Goal: Task Accomplishment & Management: Manage account settings

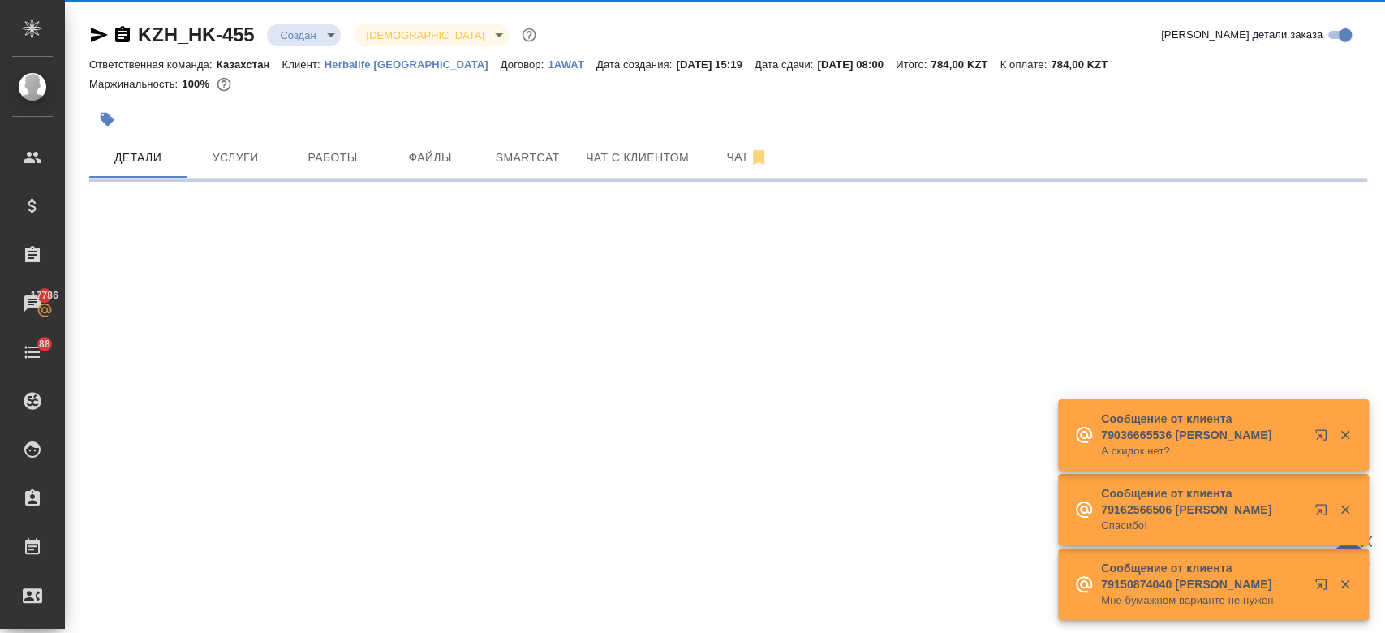
scroll to position [28, 0]
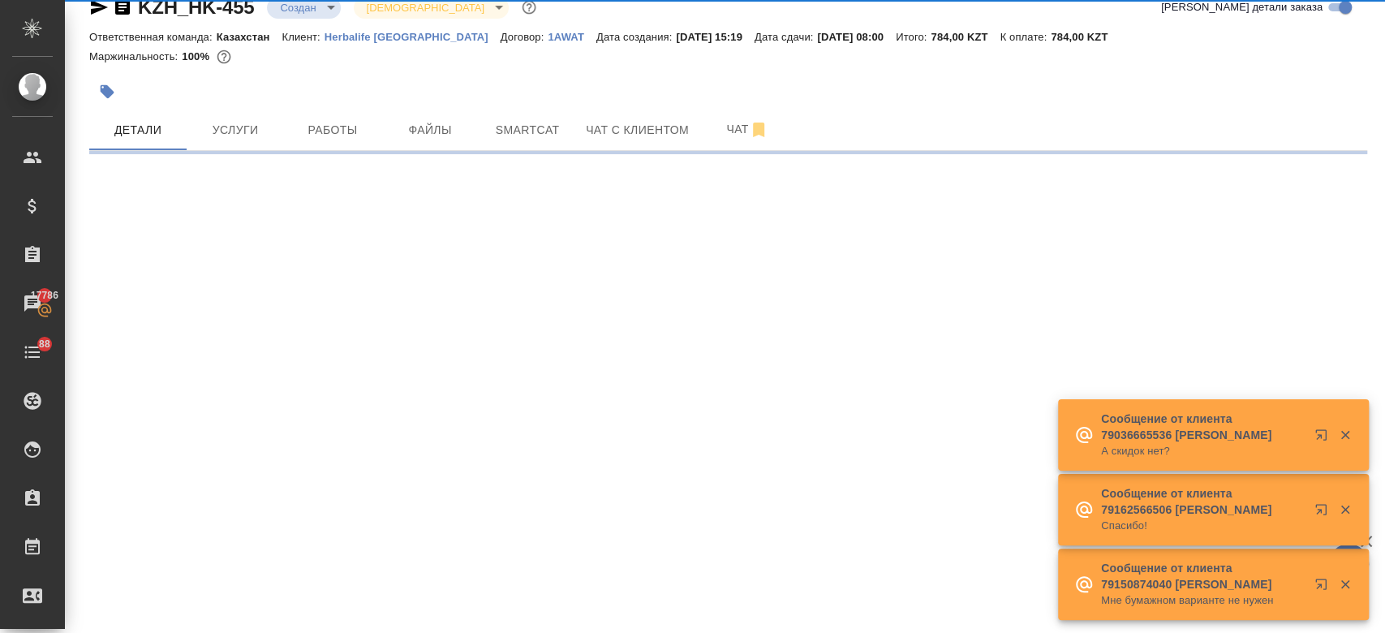
select select "RU"
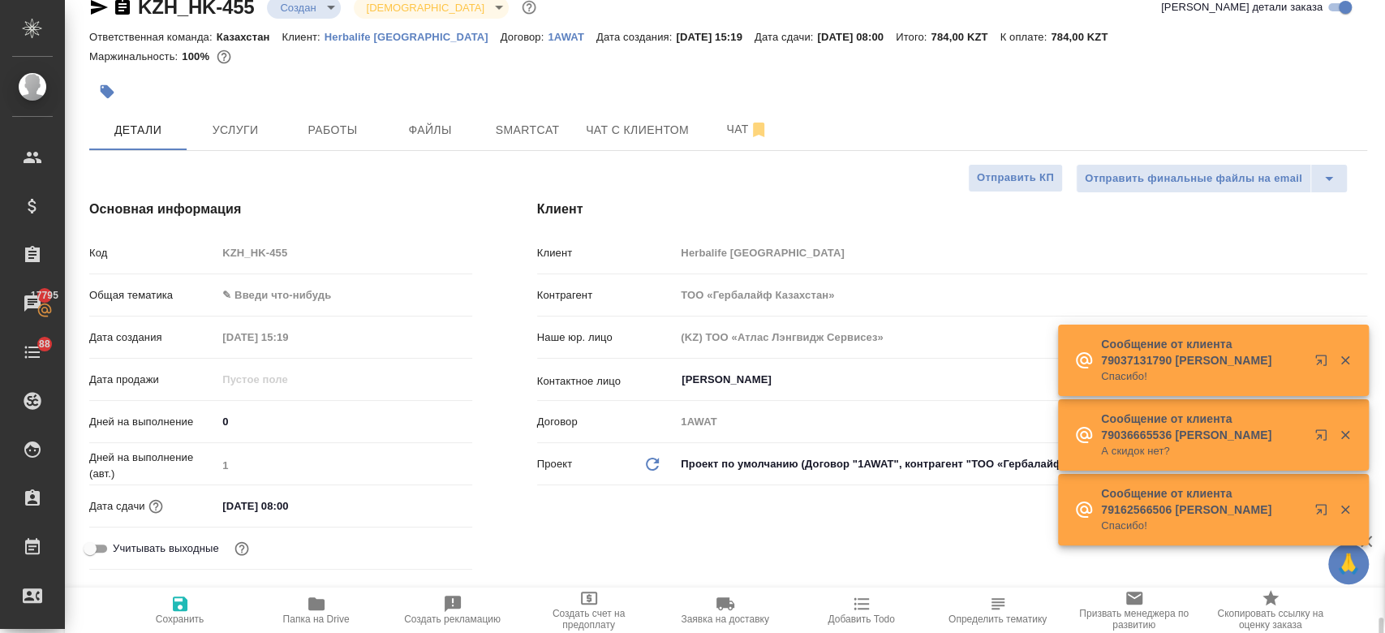
type textarea "x"
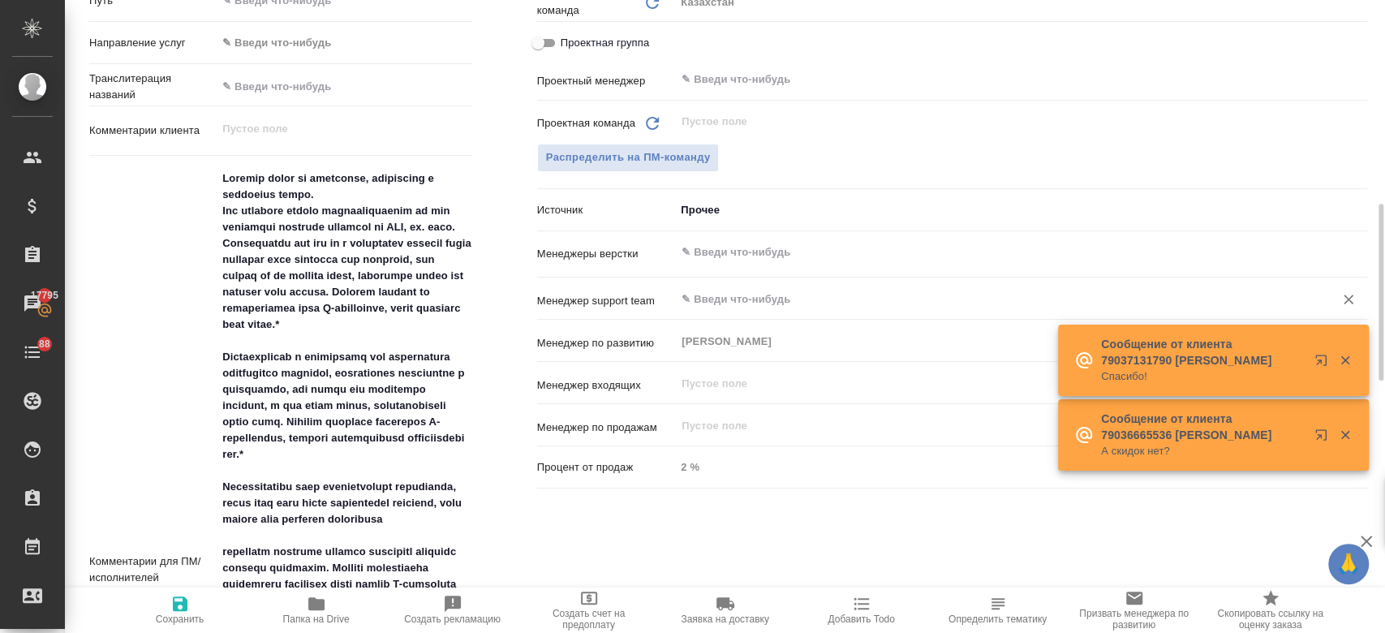
type input "[PERSON_NAME]"
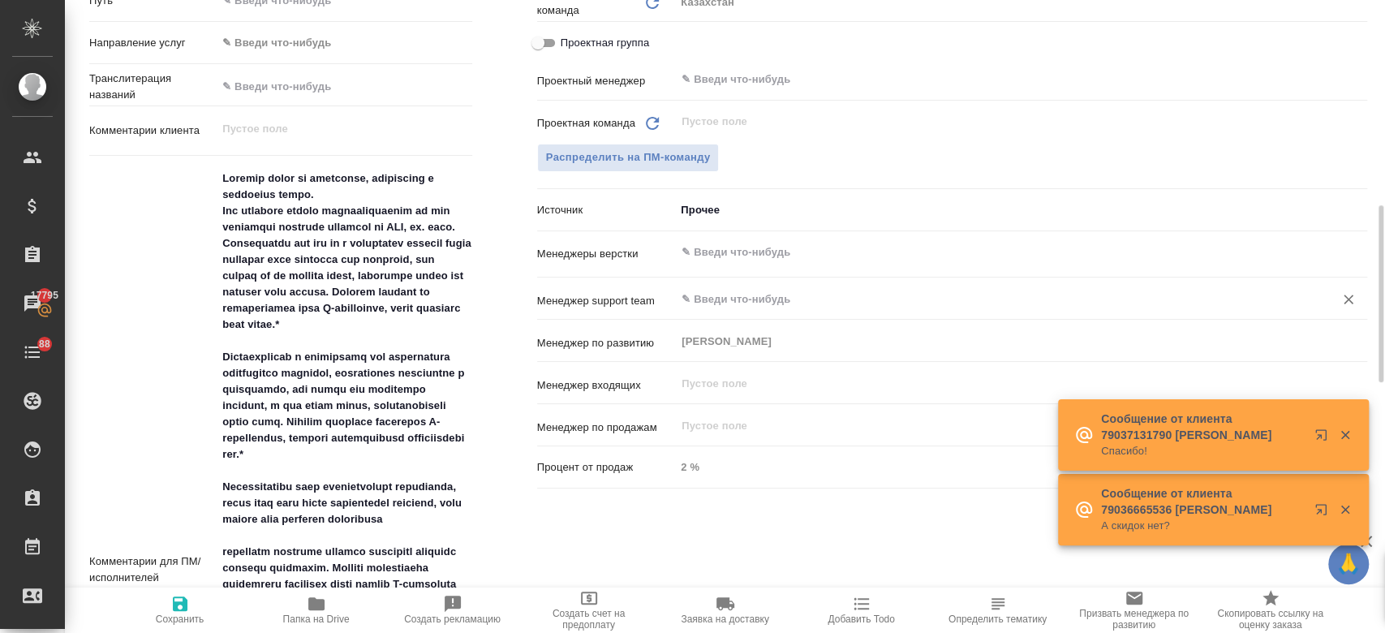
scroll to position [732, 0]
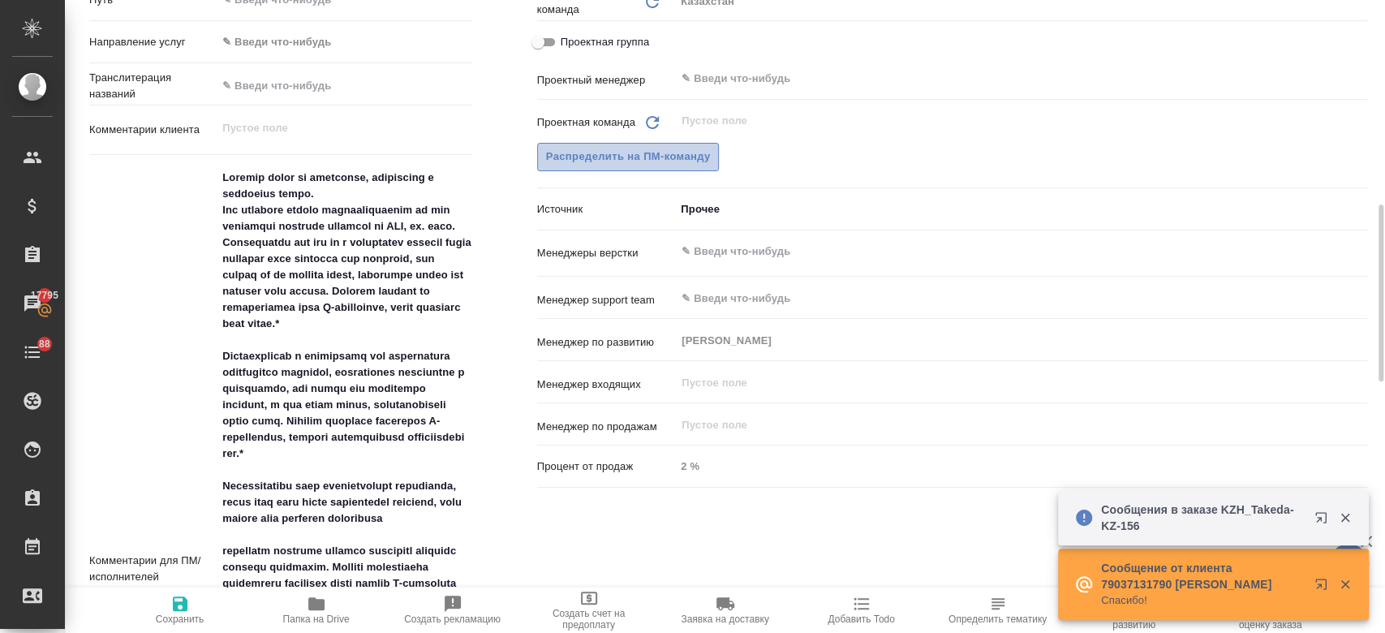
click at [672, 157] on span "Распределить на ПМ-команду" at bounding box center [628, 157] width 165 height 19
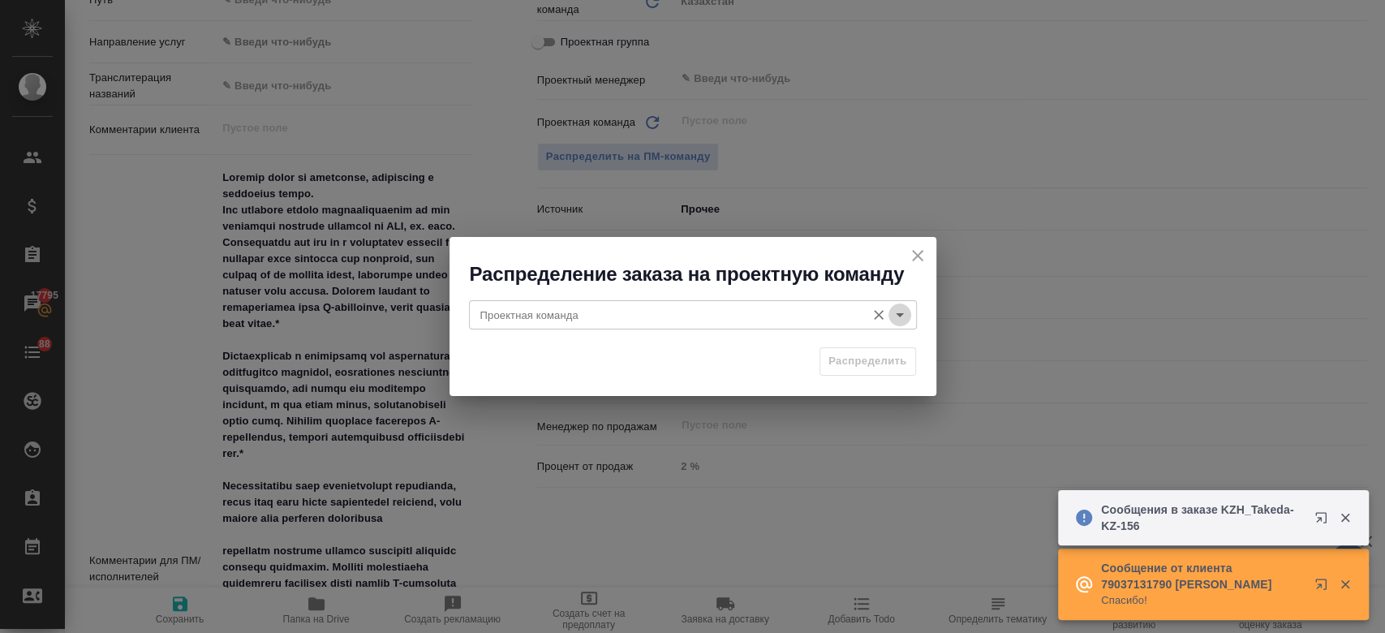
click at [895, 321] on icon "Open" at bounding box center [899, 314] width 19 height 19
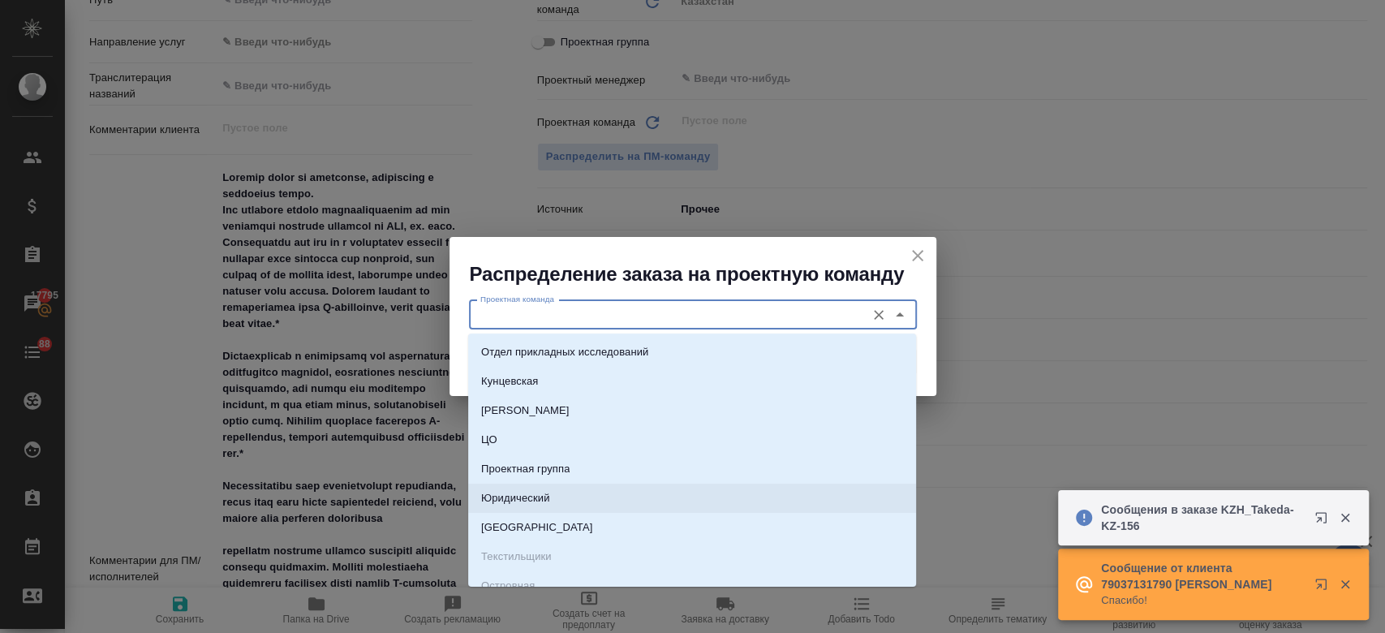
click at [685, 505] on li "Юридический" at bounding box center [692, 497] width 448 height 29
type input "Юридический"
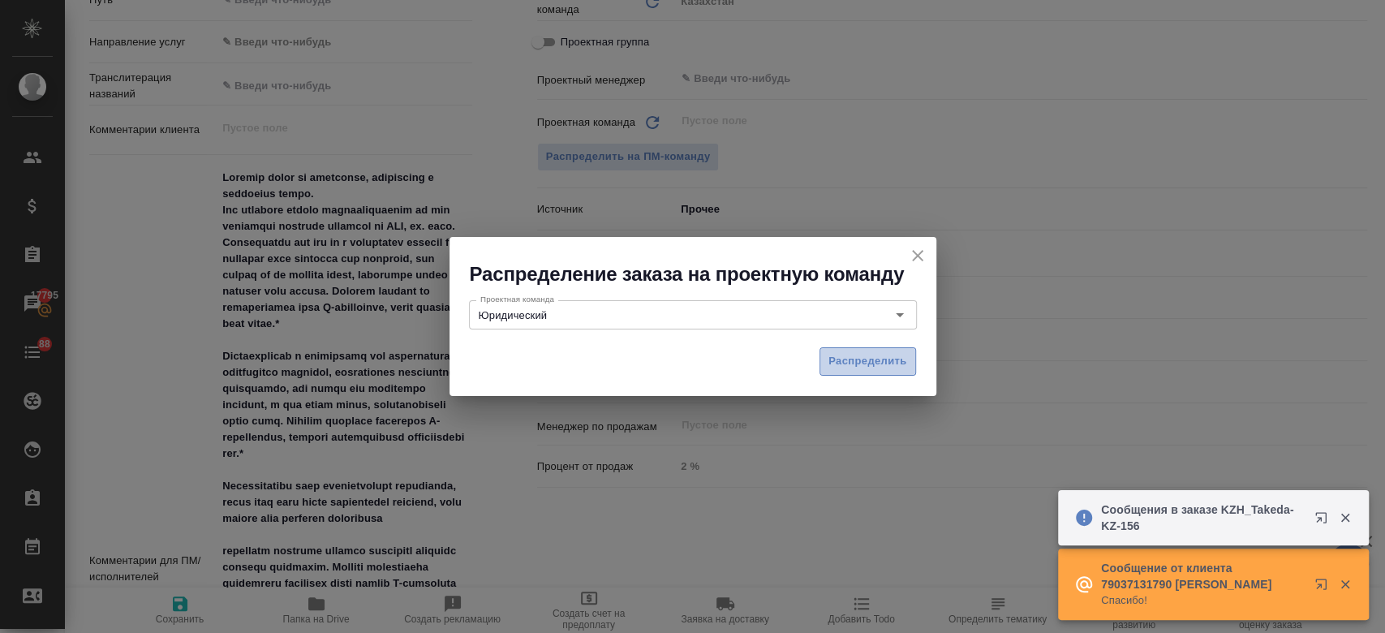
click at [856, 359] on span "Распределить" at bounding box center [867, 361] width 79 height 19
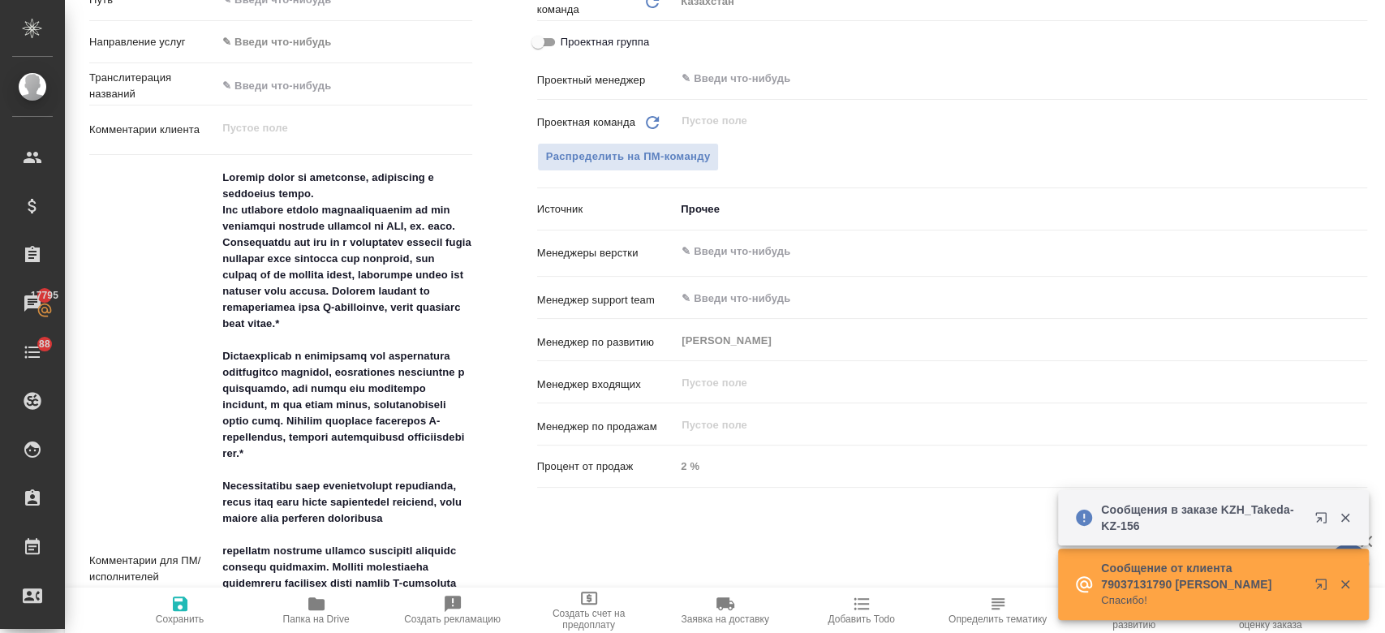
type textarea "x"
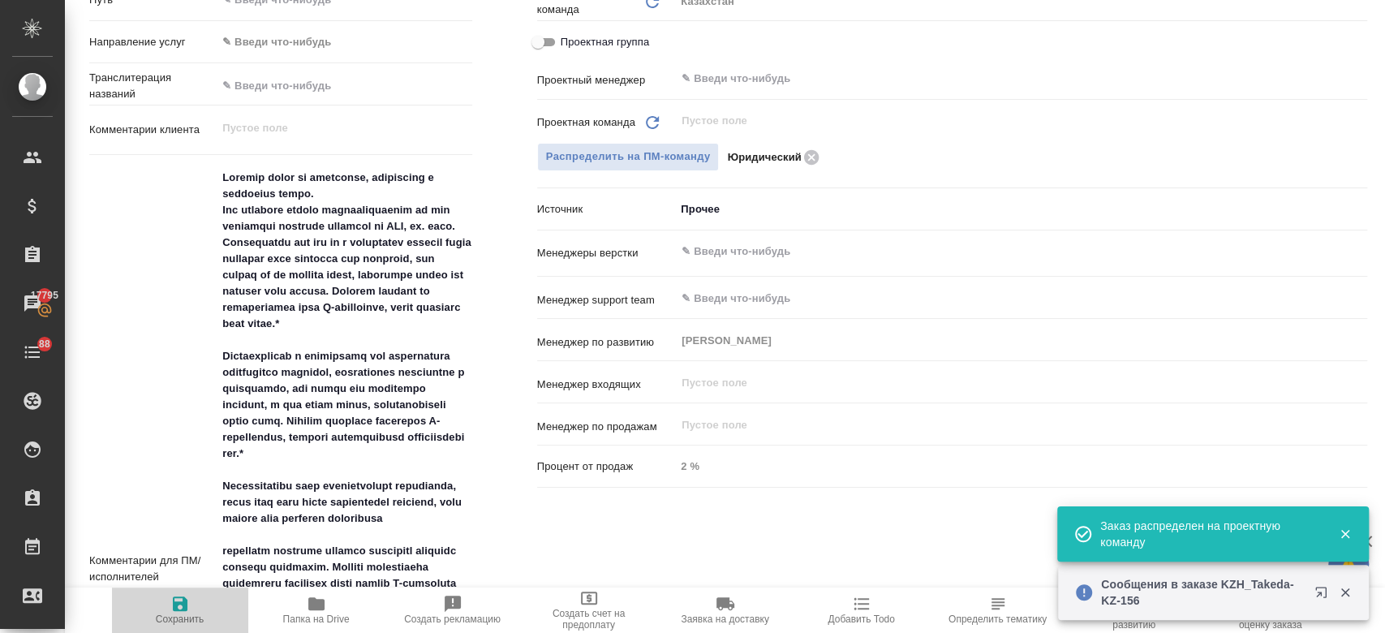
click at [178, 603] on icon "button" at bounding box center [180, 603] width 15 height 15
type textarea "x"
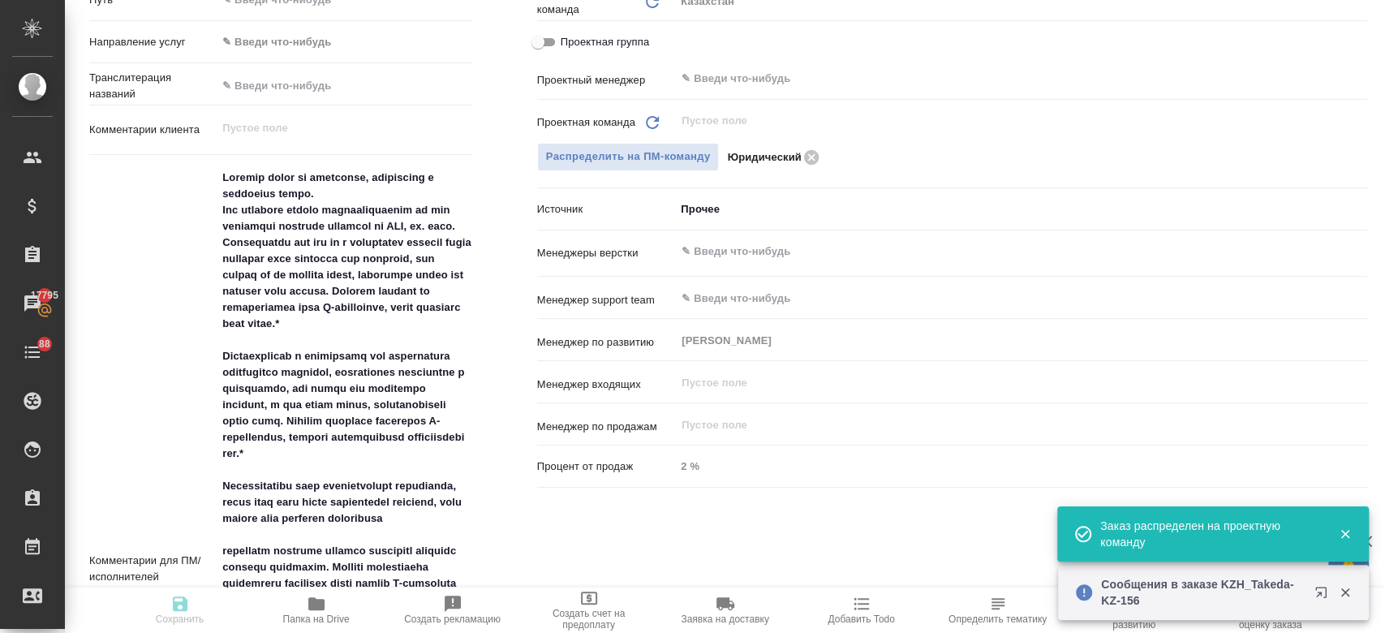
type textarea "x"
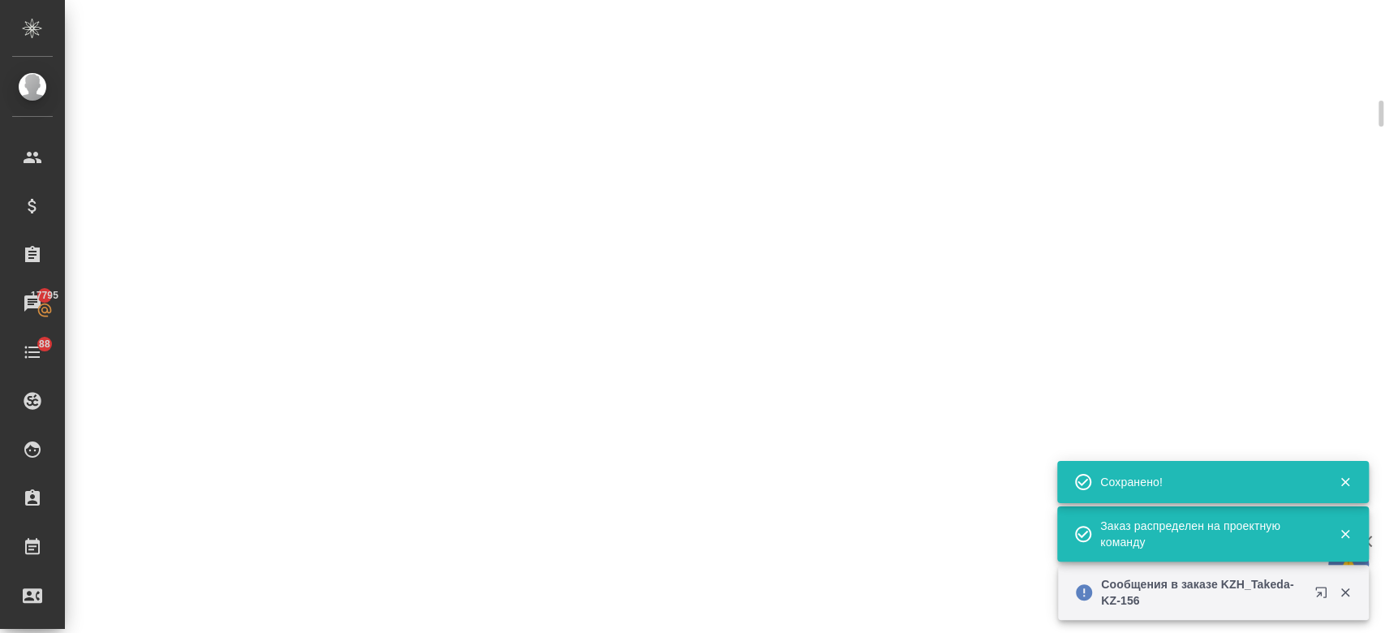
scroll to position [719, 0]
select select "RU"
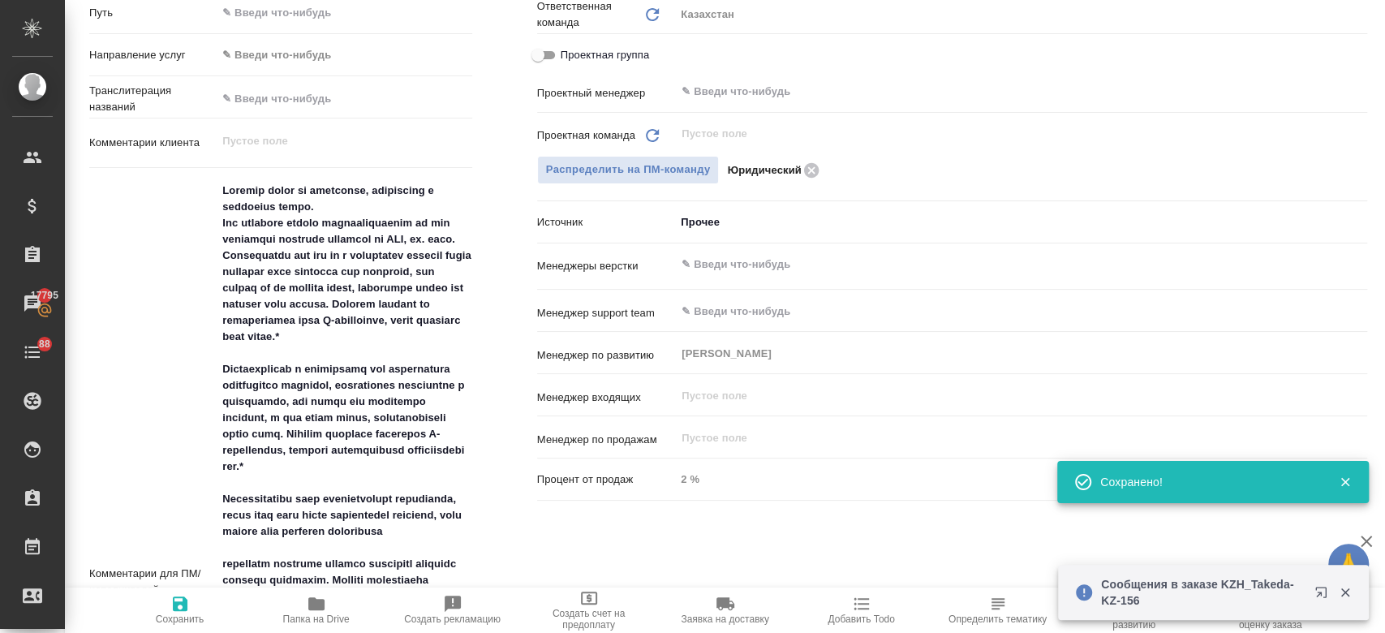
type textarea "x"
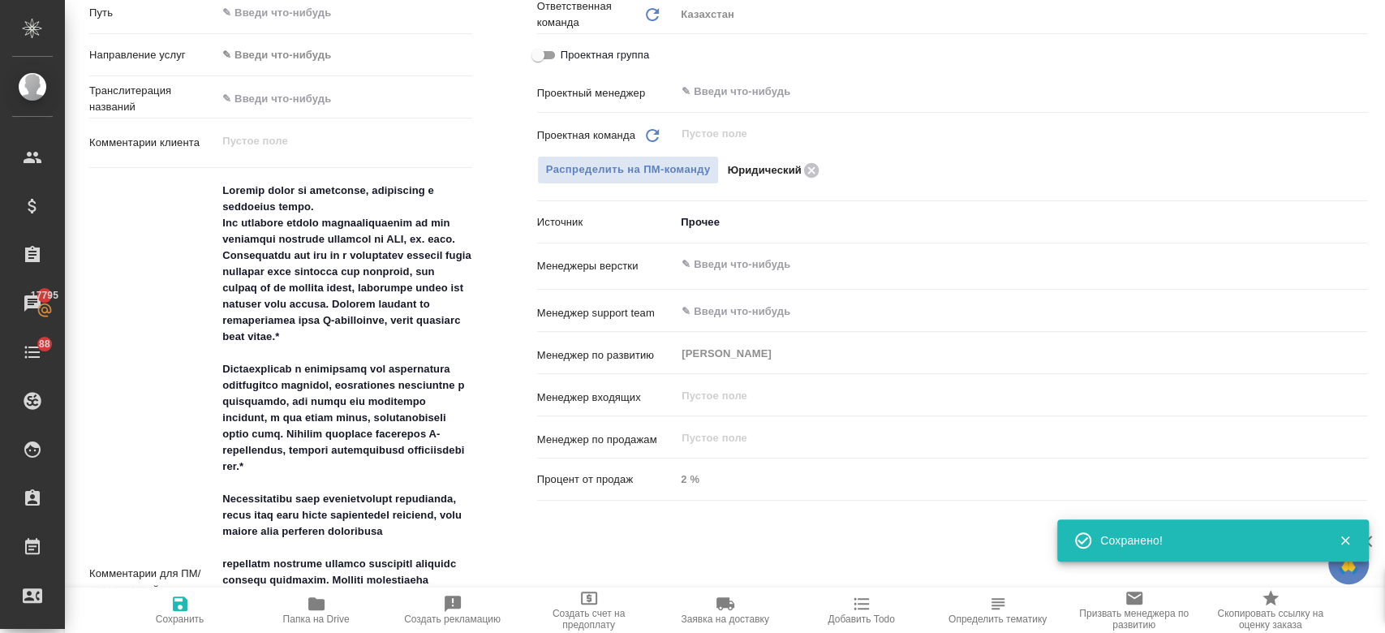
scroll to position [0, 0]
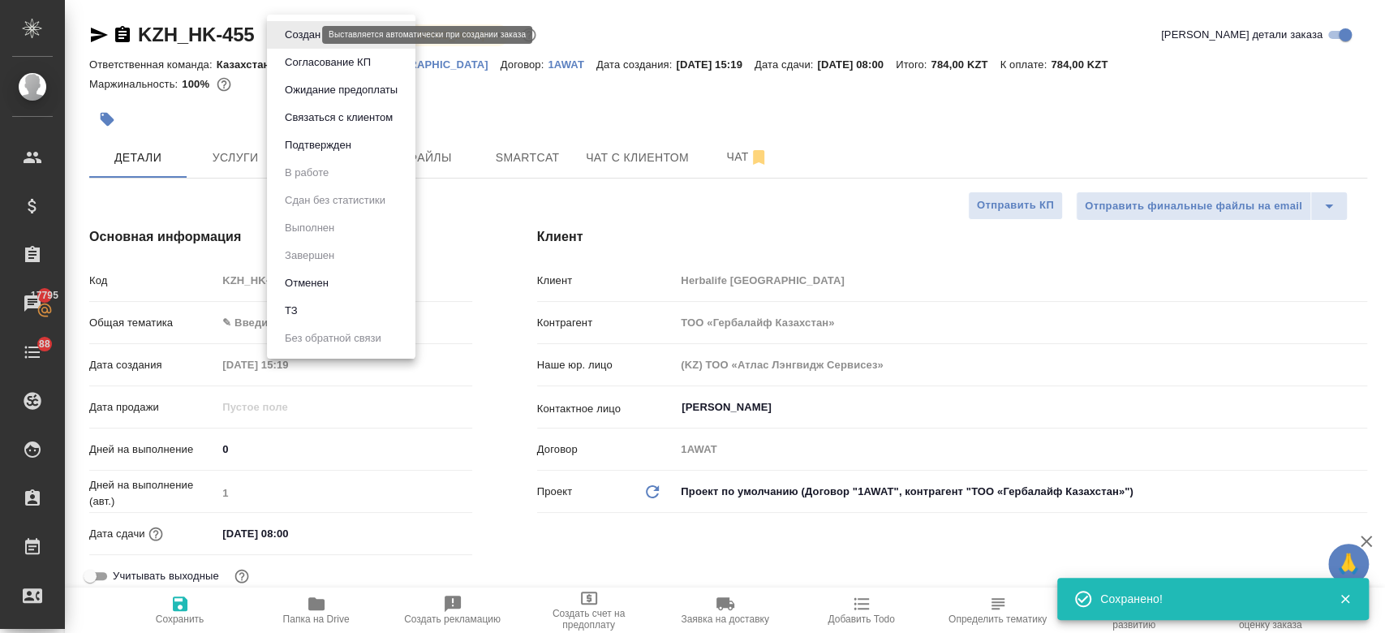
click at [292, 37] on body "🙏 .cls-1 fill:#fff; AWATERA Kosherbayeva Nazerke Клиенты Спецификации Заказы 17…" at bounding box center [692, 316] width 1385 height 633
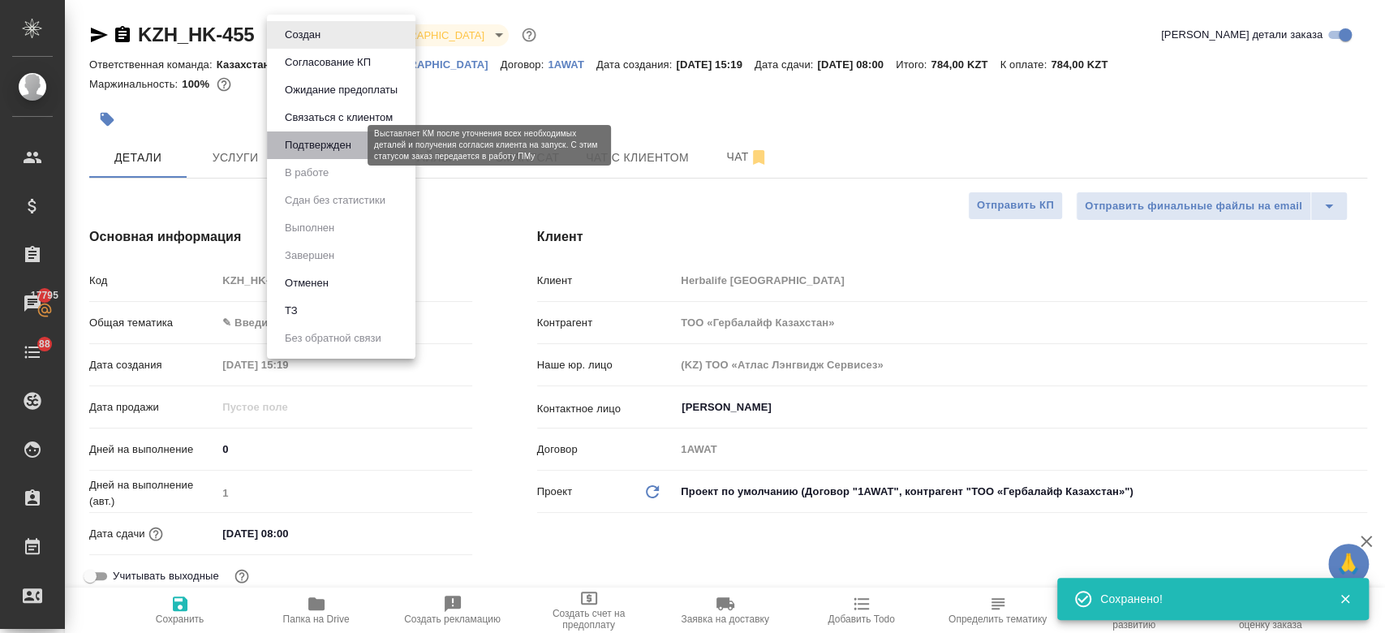
click at [318, 148] on button "Подтвержден" at bounding box center [318, 145] width 76 height 18
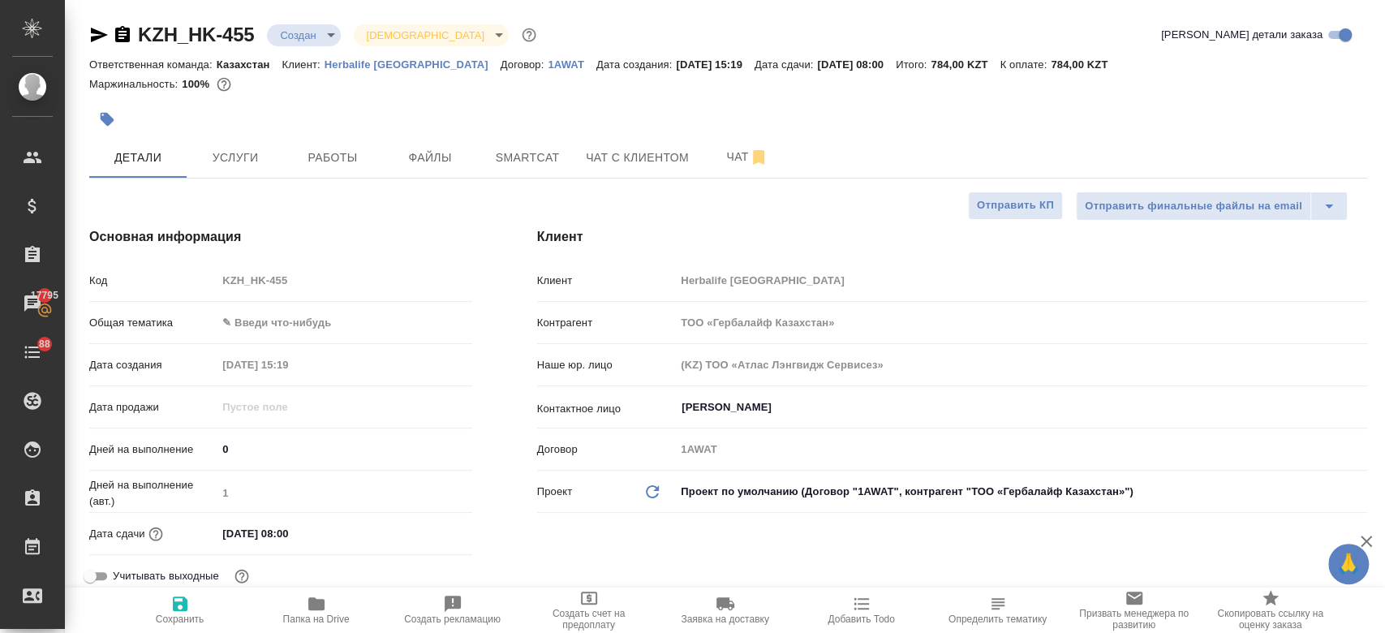
type textarea "x"
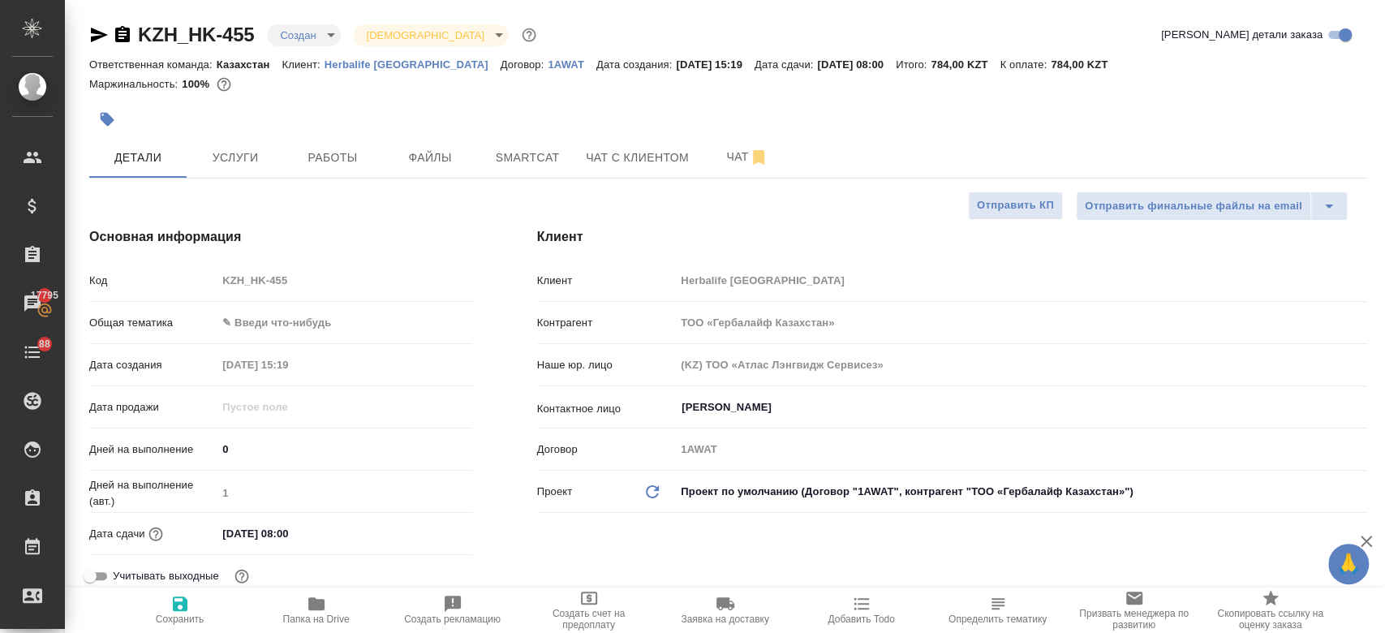
type textarea "x"
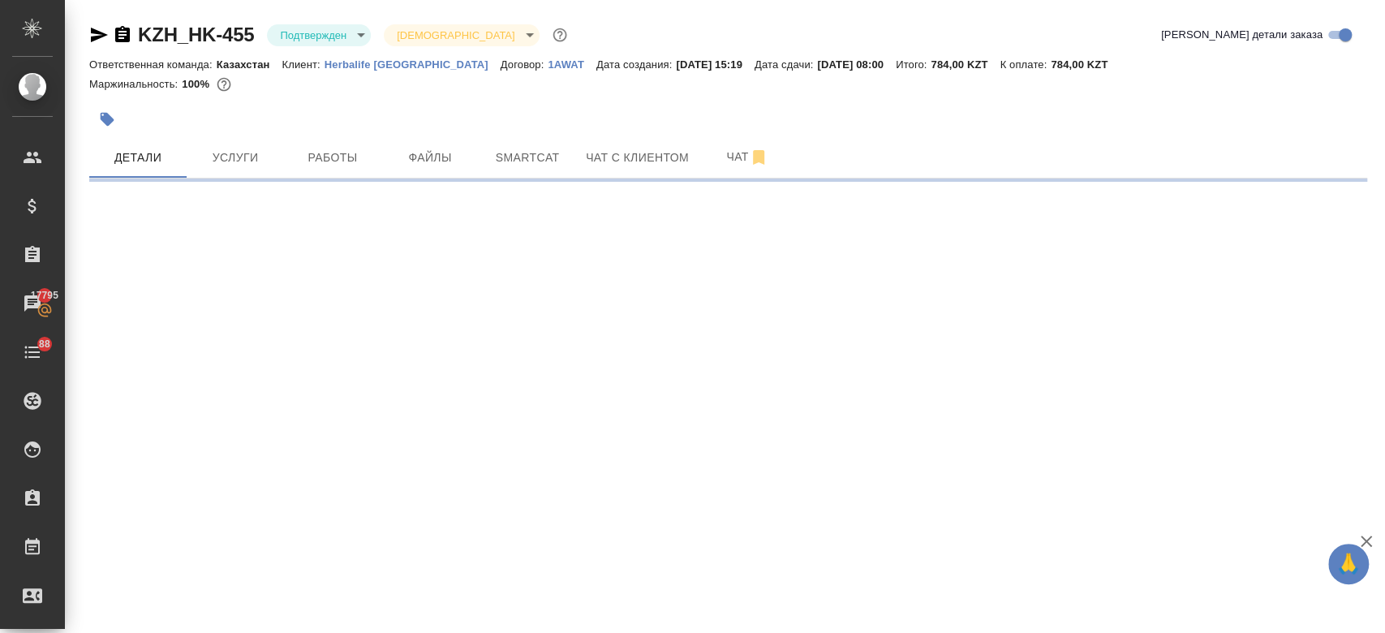
select select "RU"
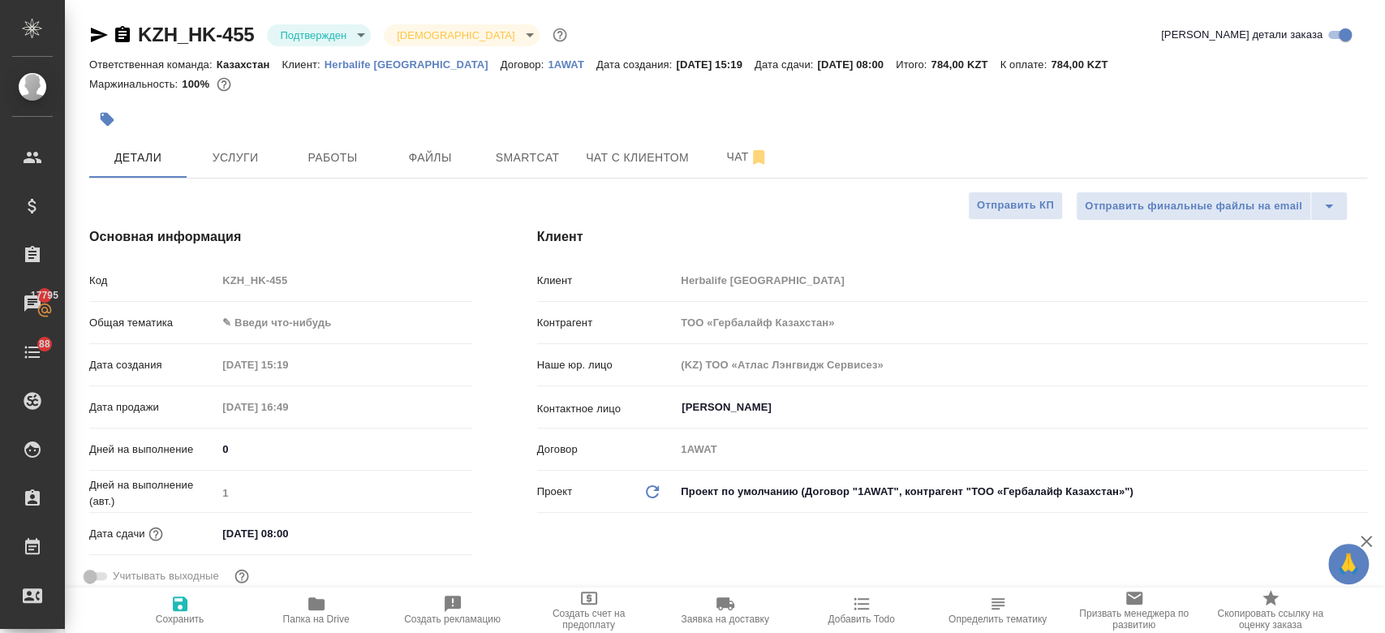
type textarea "x"
click at [95, 37] on icon "button" at bounding box center [99, 35] width 17 height 15
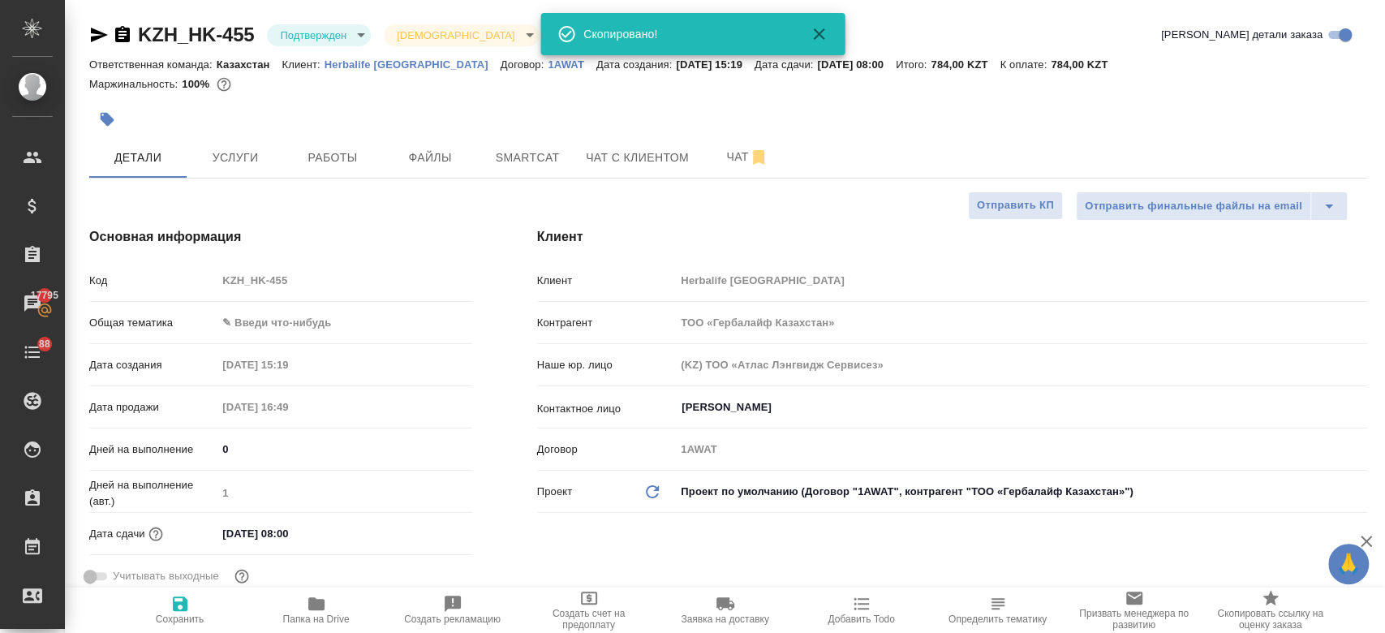
type textarea "x"
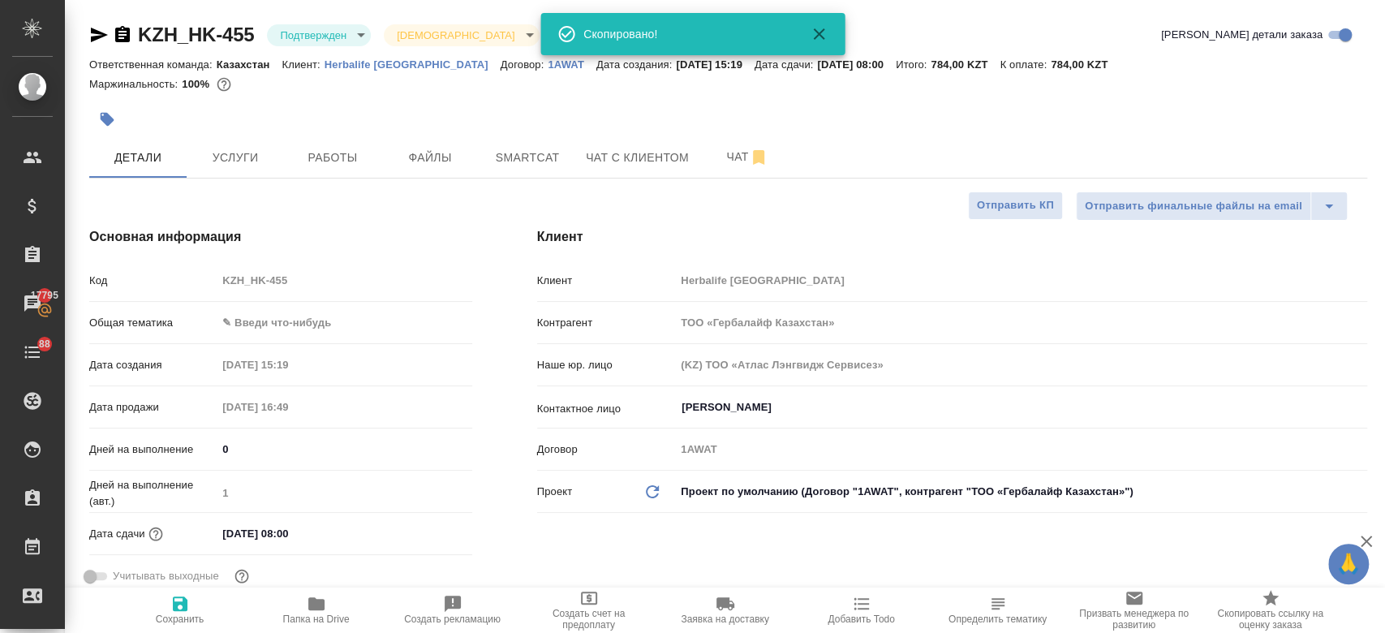
type textarea "x"
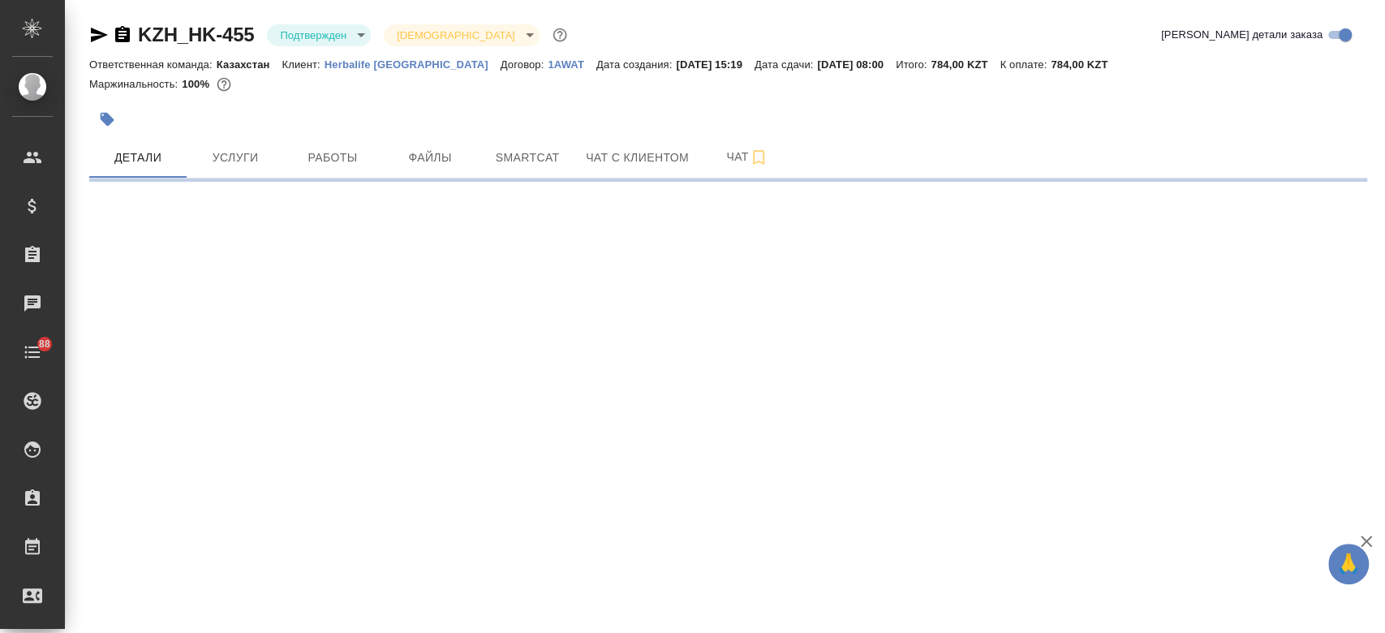
select select "RU"
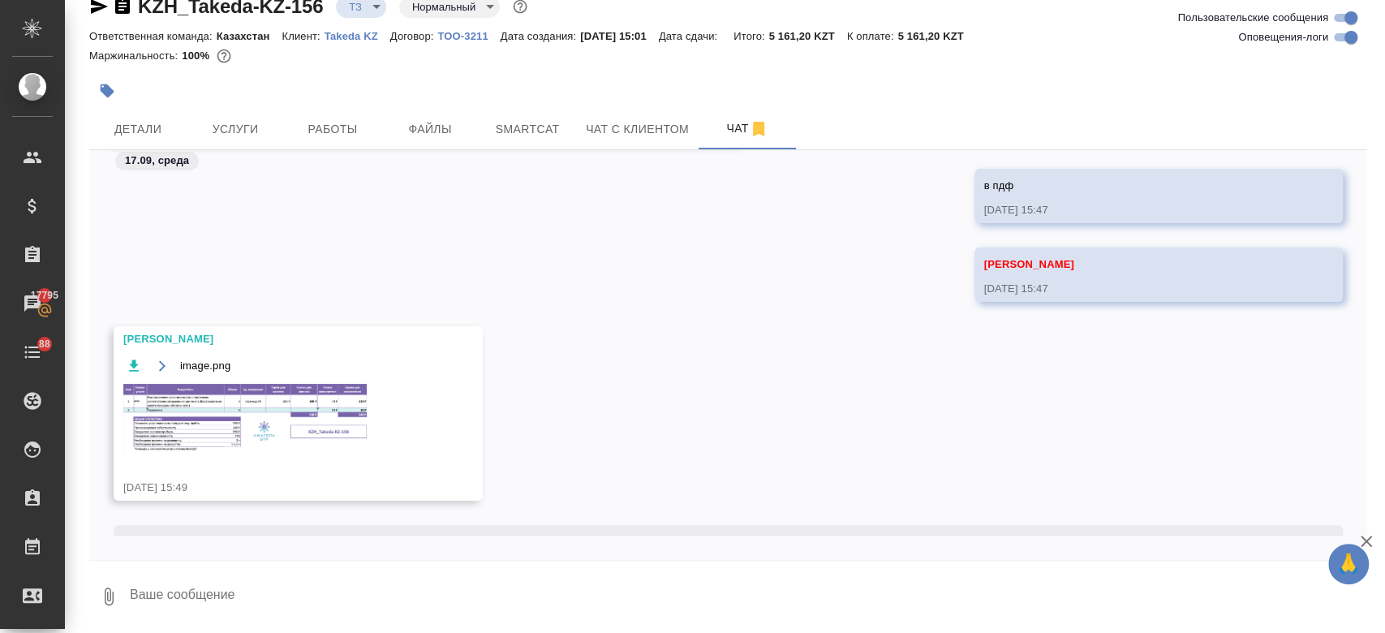
scroll to position [526, 0]
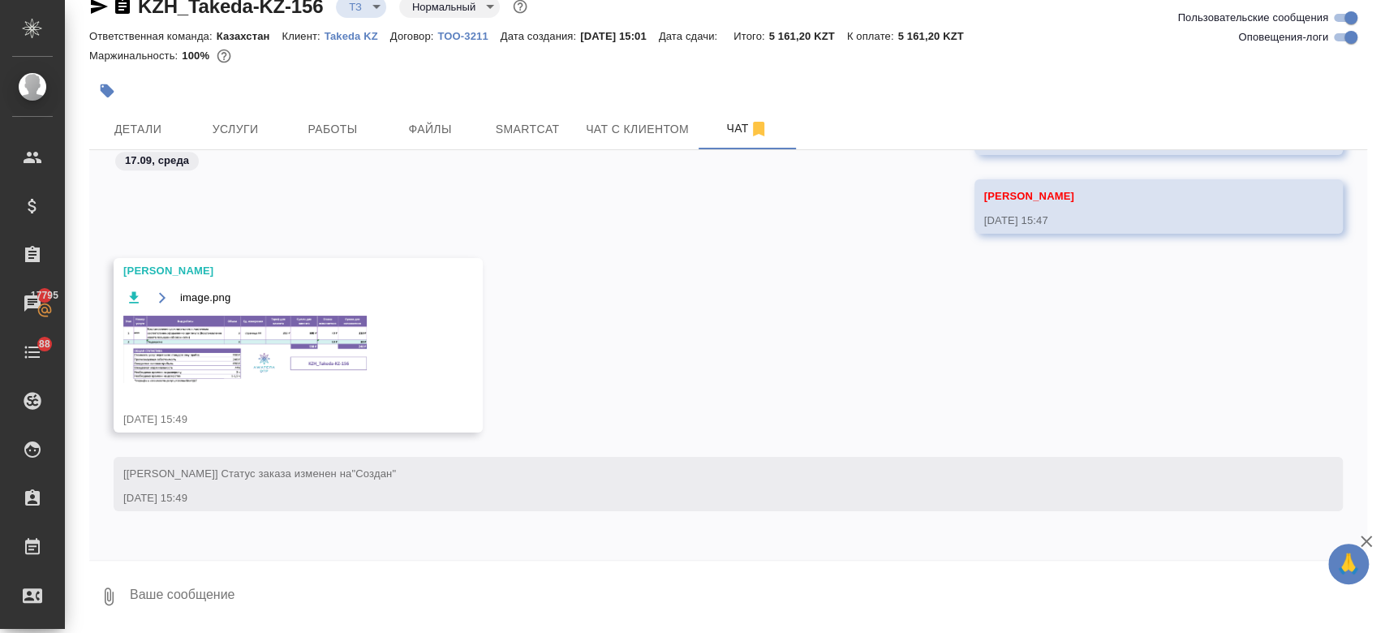
click at [256, 346] on img at bounding box center [244, 349] width 243 height 67
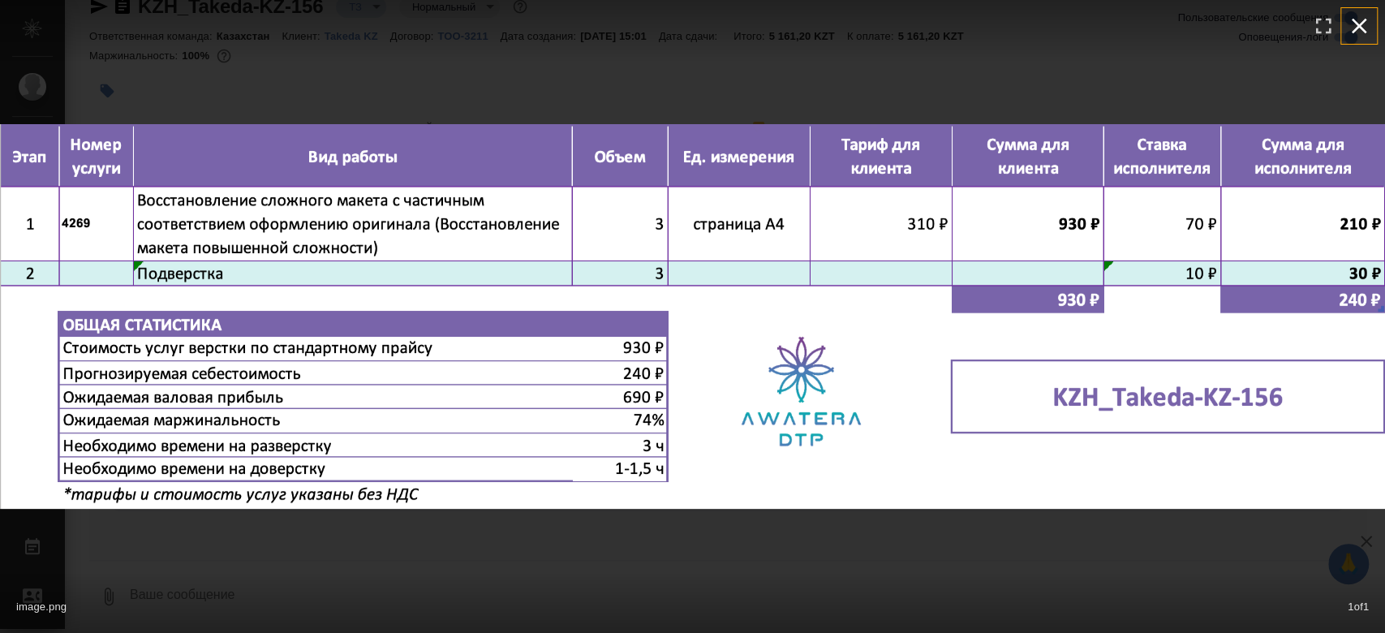
click at [1350, 29] on icon "button" at bounding box center [1359, 26] width 26 height 26
